Goal: Information Seeking & Learning: Learn about a topic

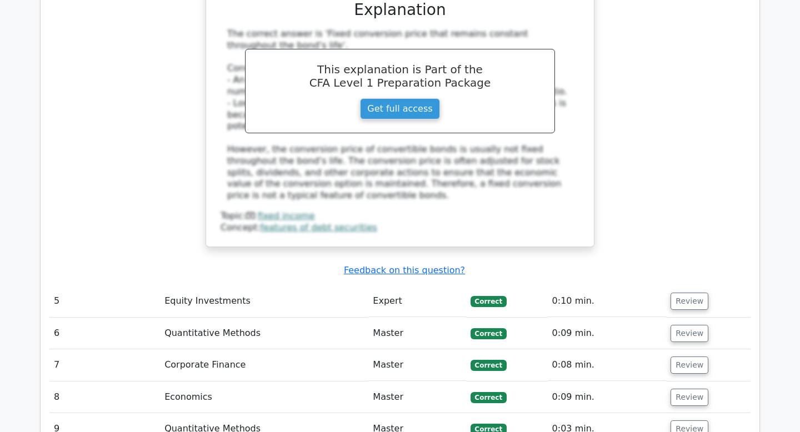
scroll to position [2825, 0]
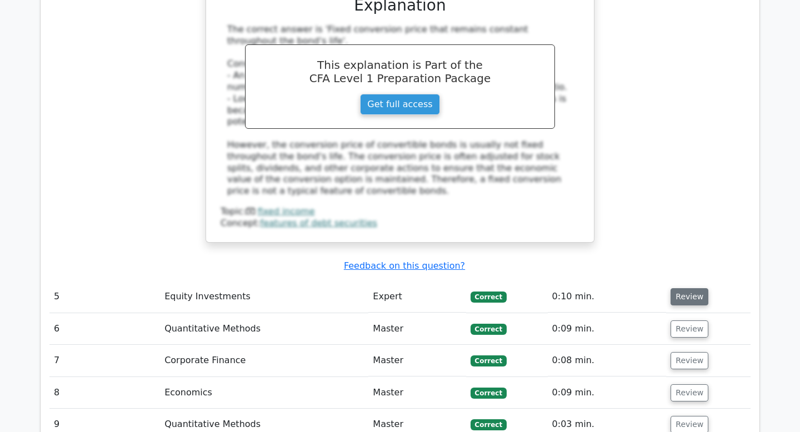
click at [692, 288] on button "Review" at bounding box center [689, 296] width 38 height 17
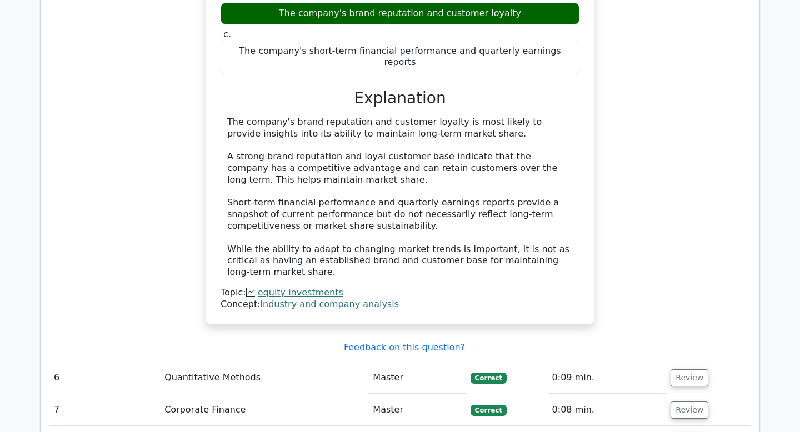
scroll to position [3312, 0]
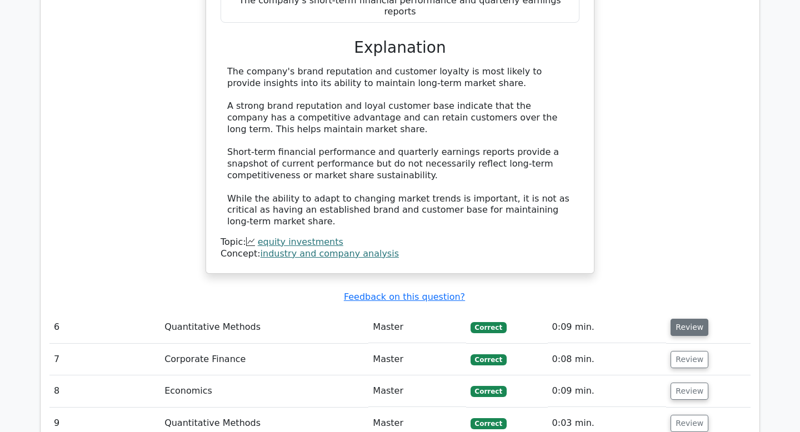
click at [688, 319] on button "Review" at bounding box center [689, 327] width 38 height 17
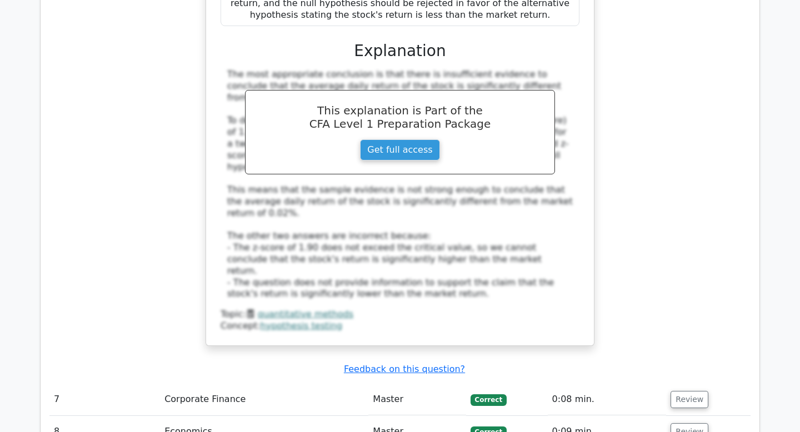
scroll to position [4015, 0]
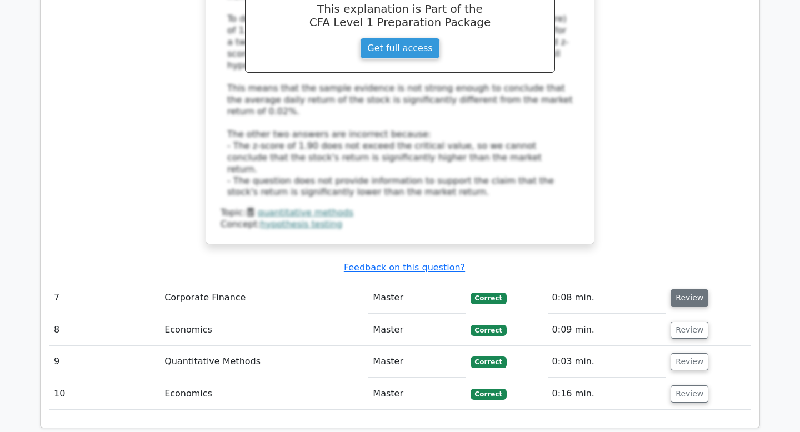
click at [675, 289] on button "Review" at bounding box center [689, 297] width 38 height 17
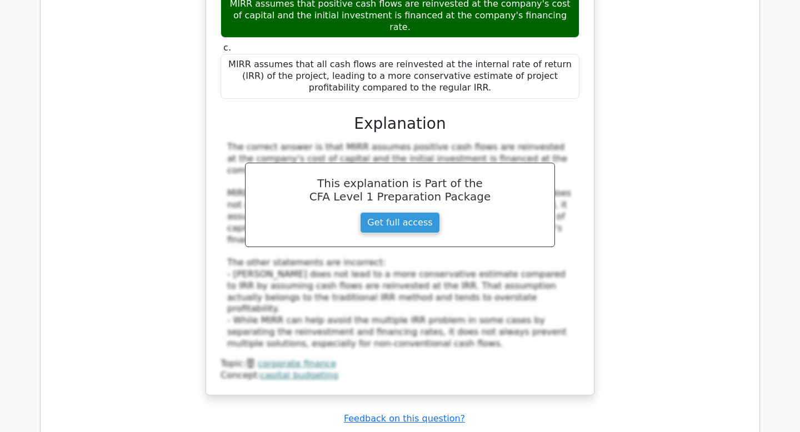
scroll to position [4526, 0]
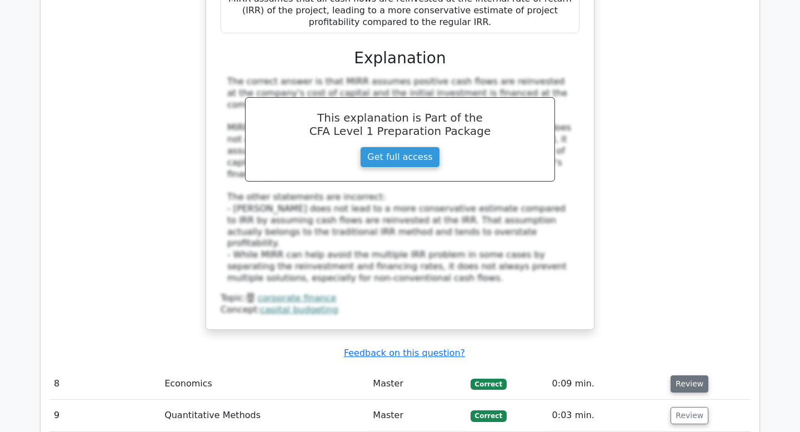
click at [695, 375] on button "Review" at bounding box center [689, 383] width 38 height 17
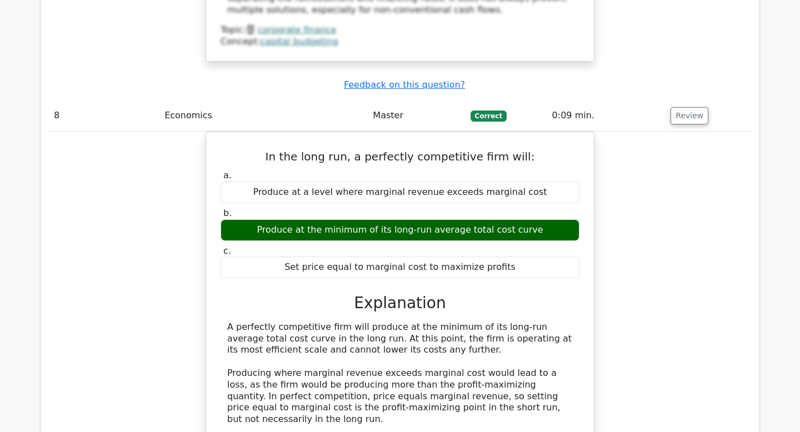
scroll to position [4798, 0]
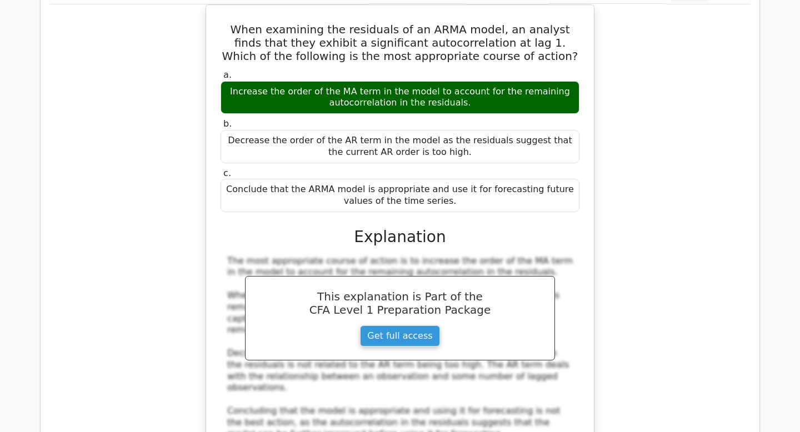
scroll to position [5390, 0]
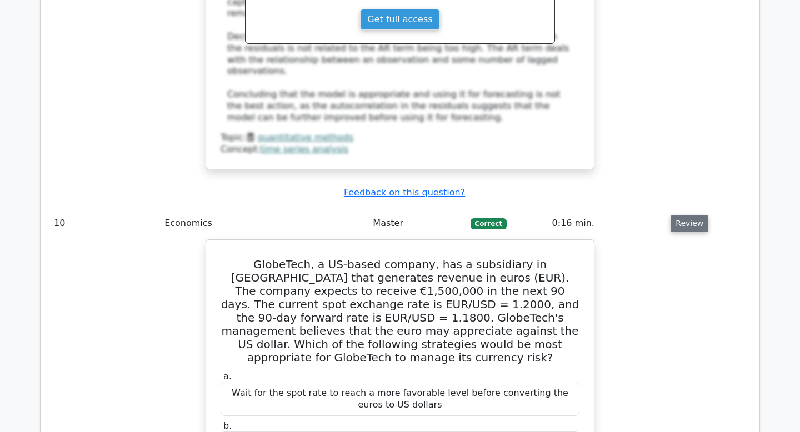
scroll to position [5709, 0]
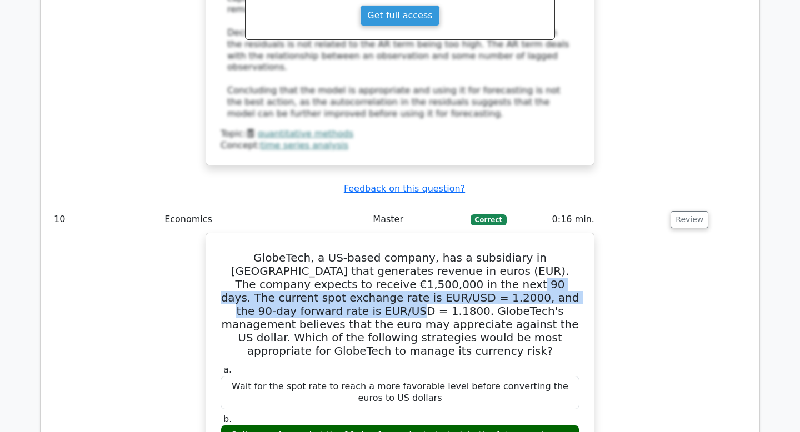
drag, startPoint x: 405, startPoint y: 43, endPoint x: 576, endPoint y: 56, distance: 171.6
click at [576, 251] on h5 "GlobeTech, a US-based company, has a subsidiary in [GEOGRAPHIC_DATA] that gener…" at bounding box center [399, 304] width 361 height 107
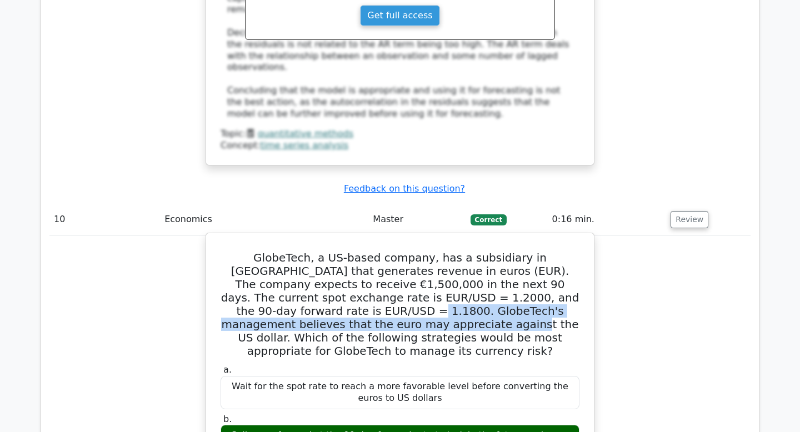
drag, startPoint x: 231, startPoint y: 73, endPoint x: 293, endPoint y: 82, distance: 62.9
click at [295, 251] on h5 "GlobeTech, a US-based company, has a subsidiary in [GEOGRAPHIC_DATA] that gener…" at bounding box center [399, 304] width 361 height 107
click at [242, 251] on h5 "GlobeTech, a US-based company, has a subsidiary in [GEOGRAPHIC_DATA] that gener…" at bounding box center [399, 304] width 361 height 107
drag, startPoint x: 242, startPoint y: 72, endPoint x: 290, endPoint y: 91, distance: 51.2
click at [290, 251] on h5 "GlobeTech, a US-based company, has a subsidiary in [GEOGRAPHIC_DATA] that gener…" at bounding box center [399, 304] width 361 height 107
